Goal: Information Seeking & Learning: Learn about a topic

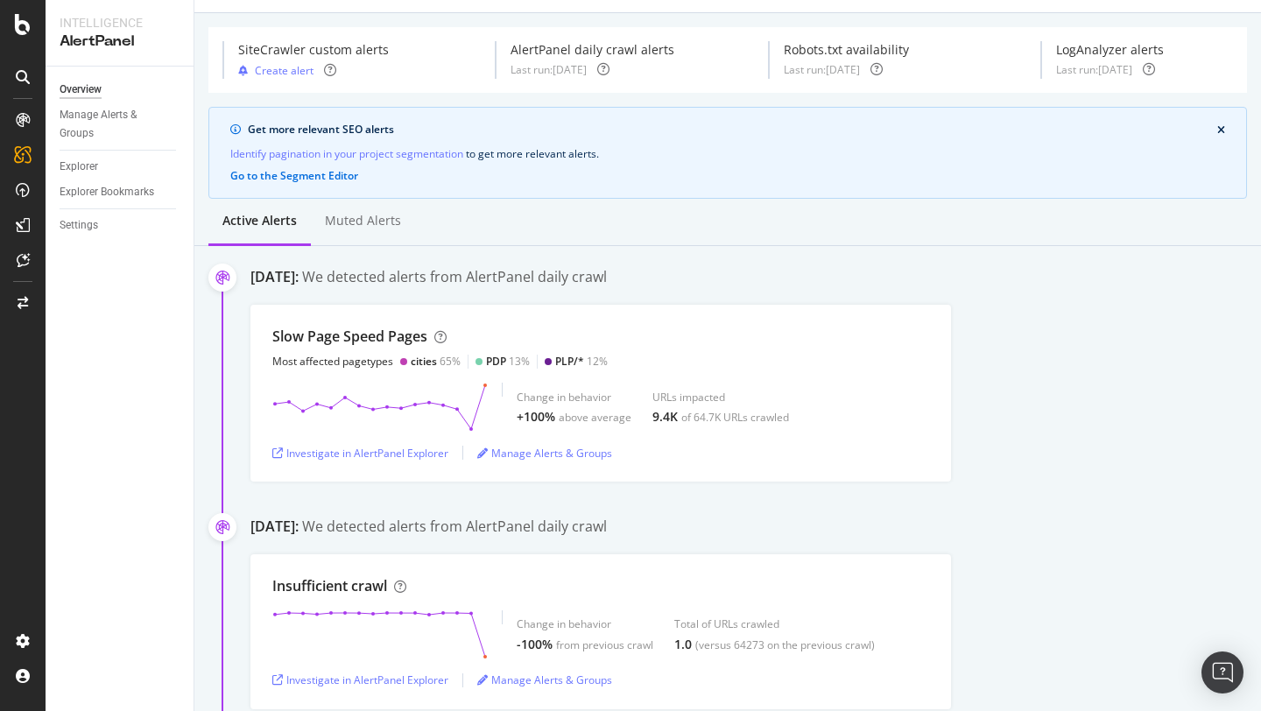
scroll to position [35, 0]
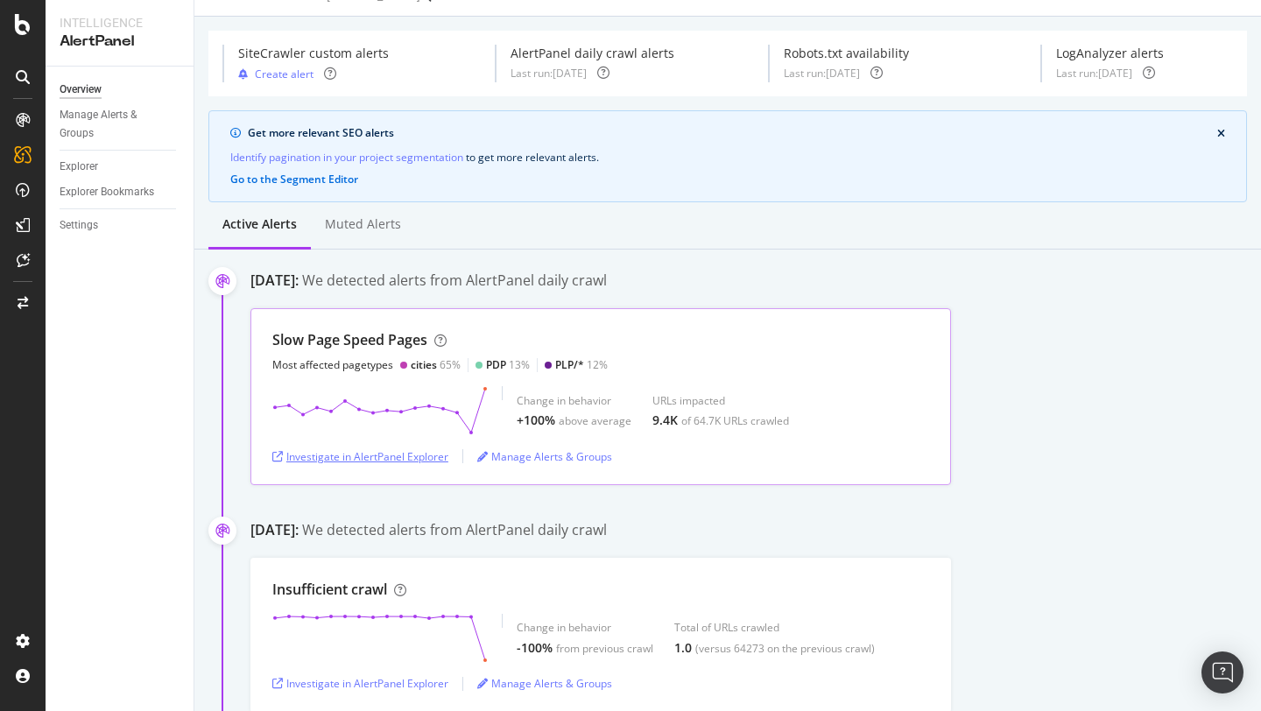
click at [387, 460] on div "Investigate in AlertPanel Explorer" at bounding box center [360, 456] width 176 height 15
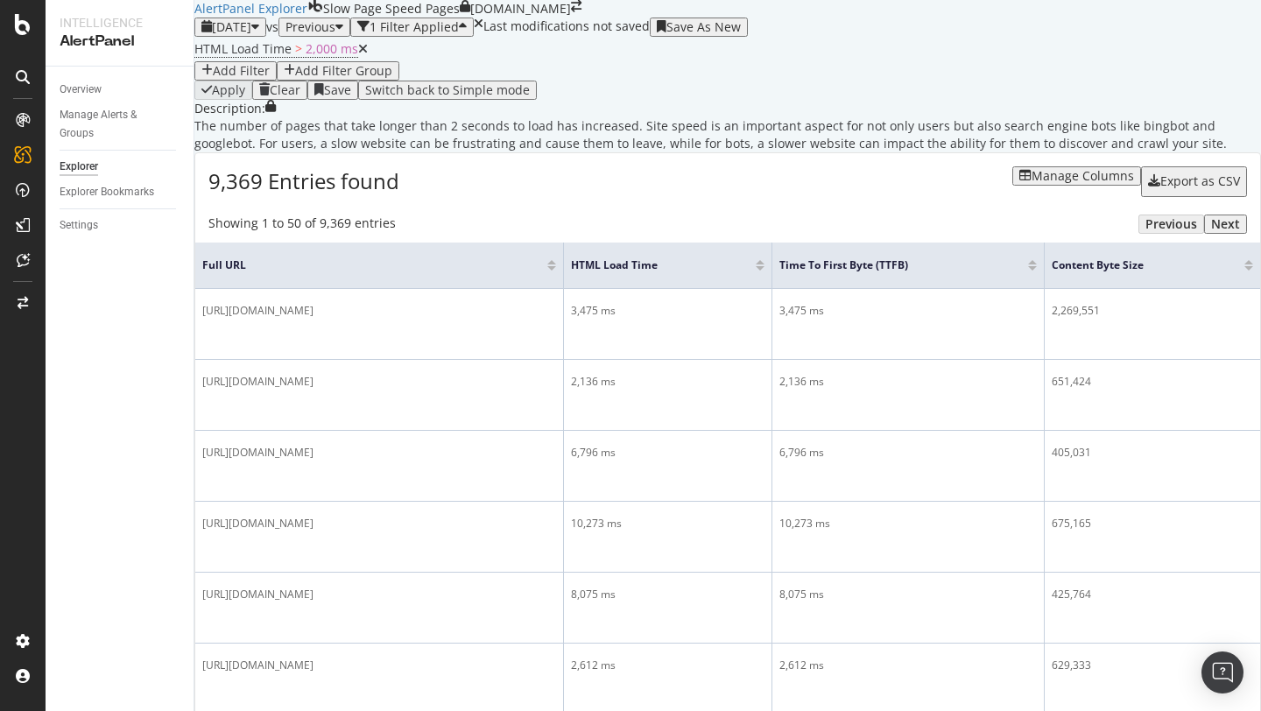
scroll to position [118, 0]
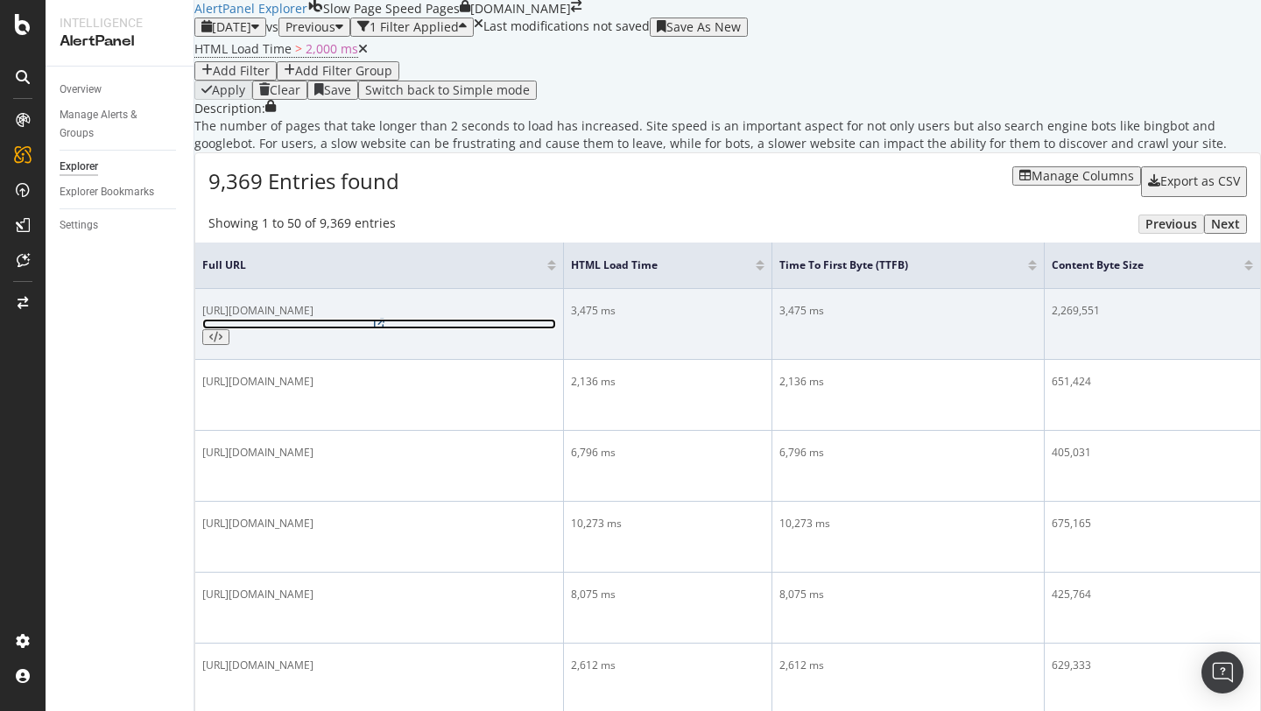
click at [384, 329] on icon at bounding box center [379, 324] width 11 height 11
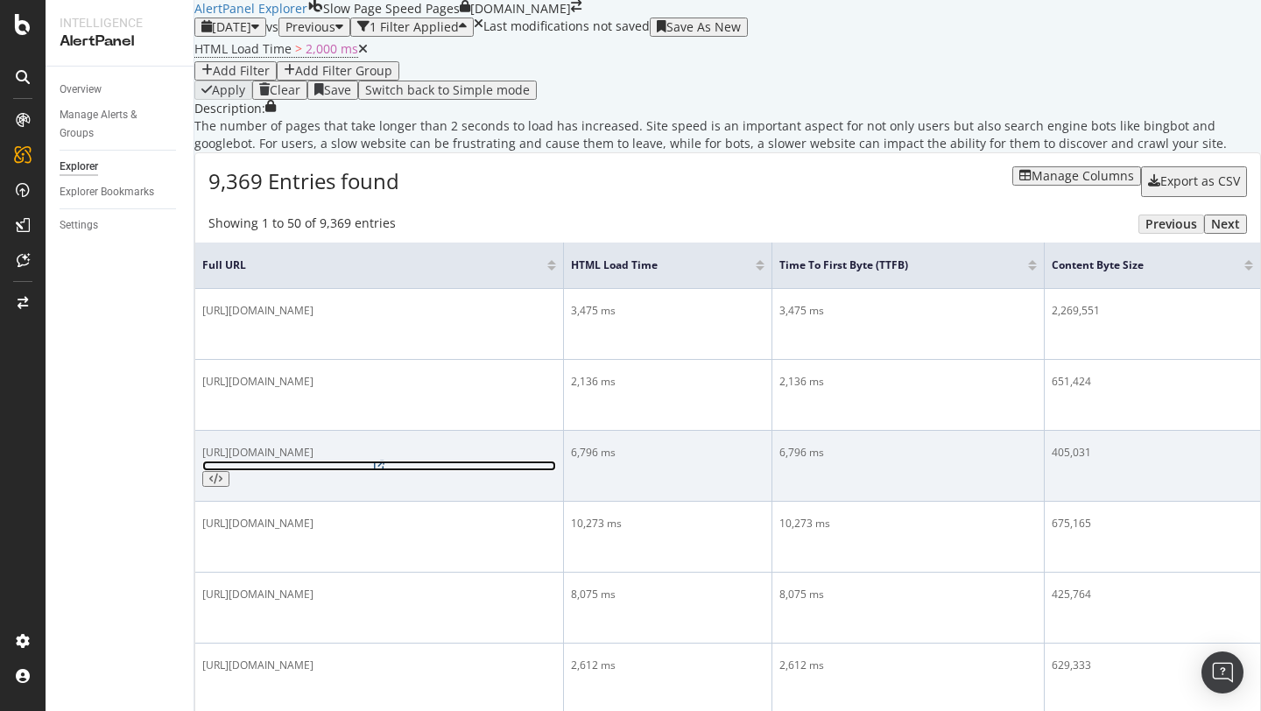
click at [384, 461] on icon at bounding box center [379, 466] width 11 height 11
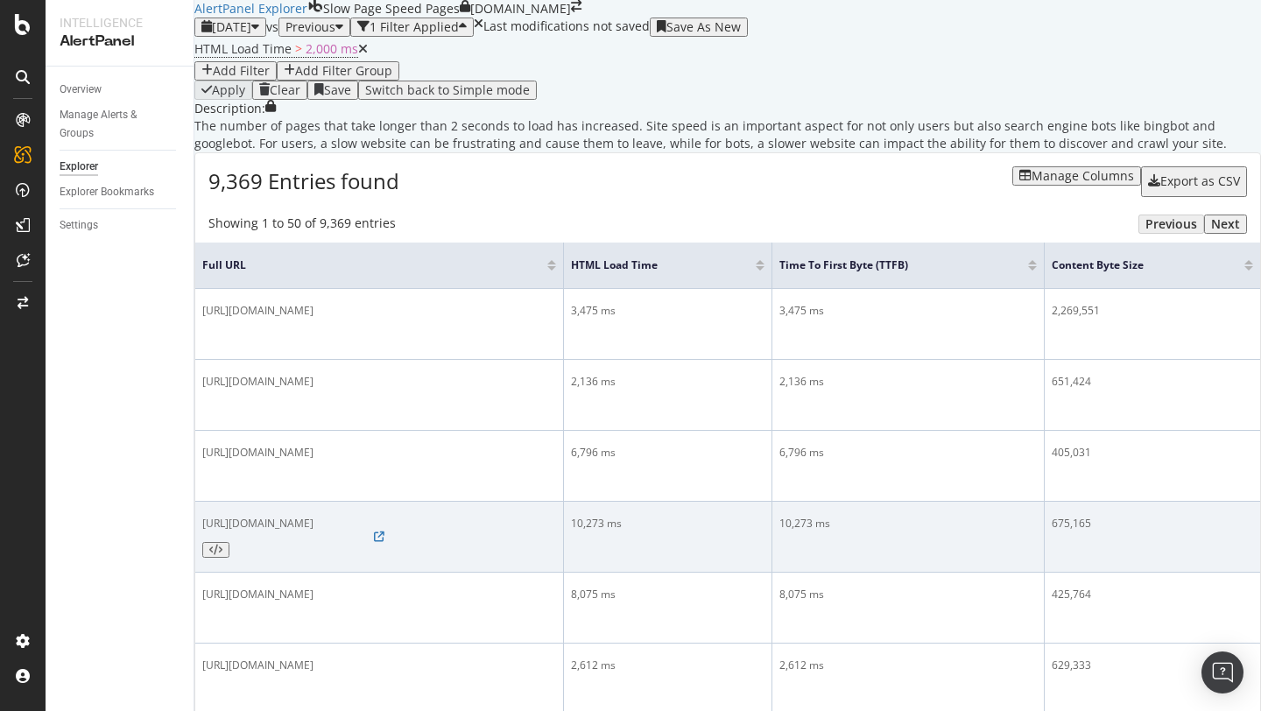
drag, startPoint x: 233, startPoint y: 484, endPoint x: 569, endPoint y: 490, distance: 336.3
click at [556, 516] on div "https://www.tradeindia.com/manufacturers/lawn-mower-wheels.html" at bounding box center [379, 537] width 354 height 42
click at [313, 516] on span "https://www.tradeindia.com/manufacturers/lawn-mower-wheels.html" at bounding box center [257, 523] width 111 height 15
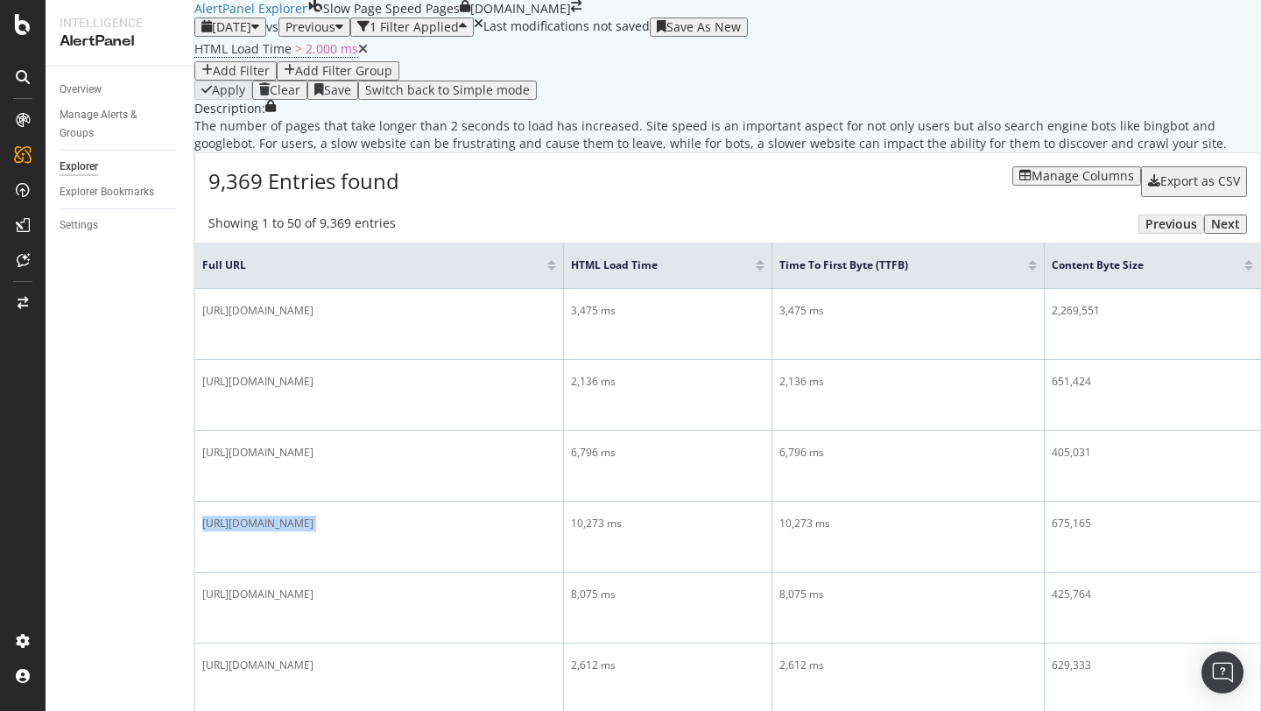
scroll to position [320, 0]
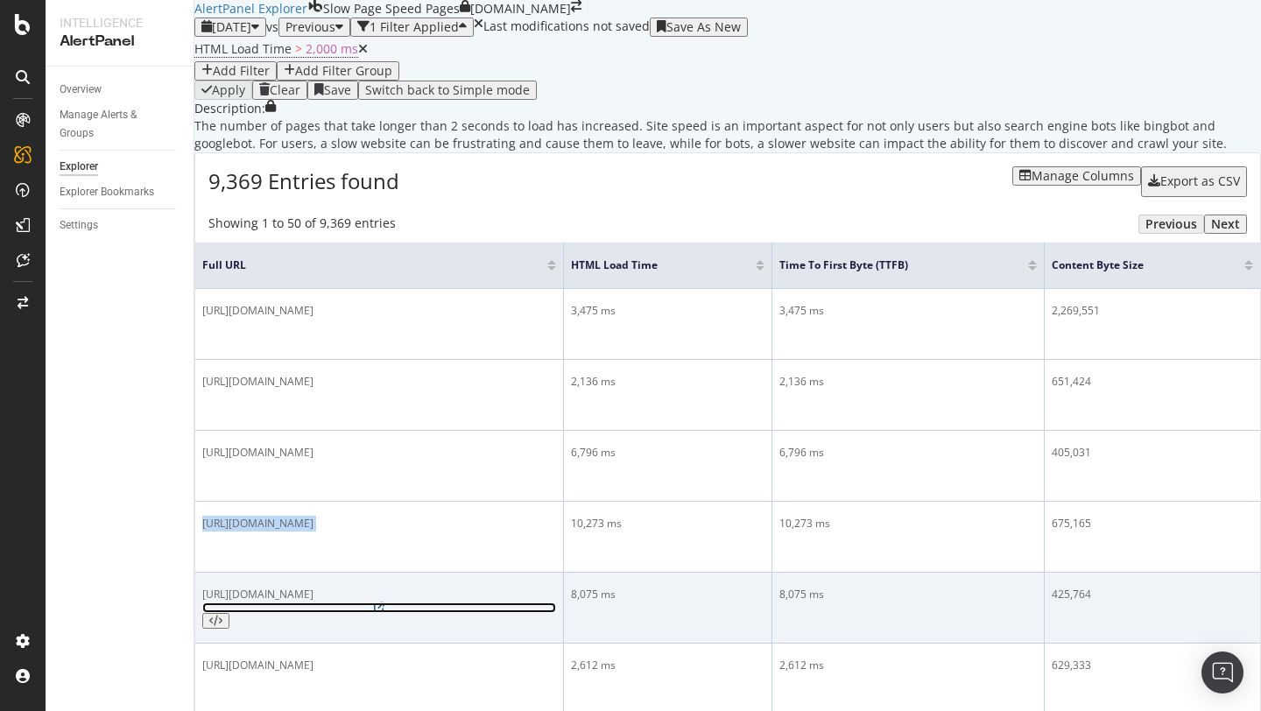
click at [384, 602] on icon at bounding box center [379, 607] width 11 height 11
